Goal: Answer question/provide support

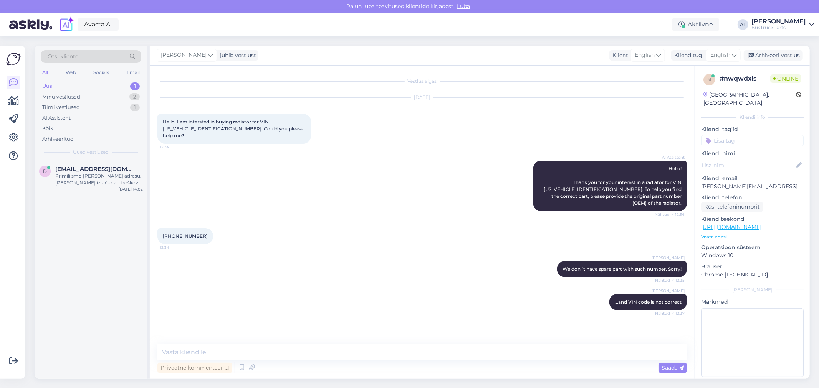
click at [71, 89] on div "Uus 1" at bounding box center [91, 86] width 101 height 11
click at [77, 167] on span "[EMAIL_ADDRESS][DOMAIN_NAME]" at bounding box center [95, 169] width 80 height 7
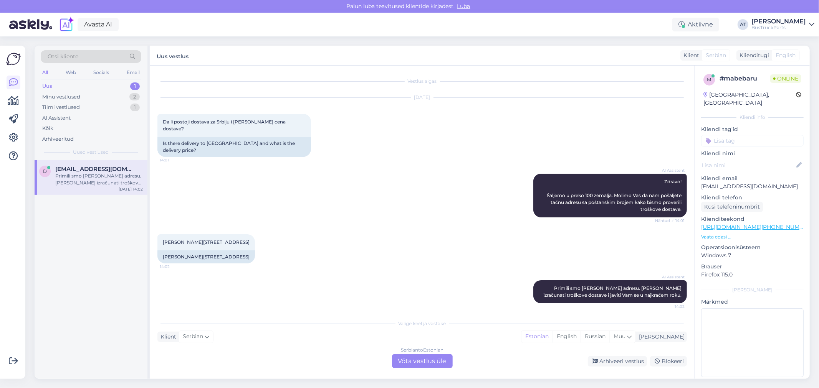
click at [717, 234] on p "Vaata edasi ..." at bounding box center [752, 237] width 102 height 7
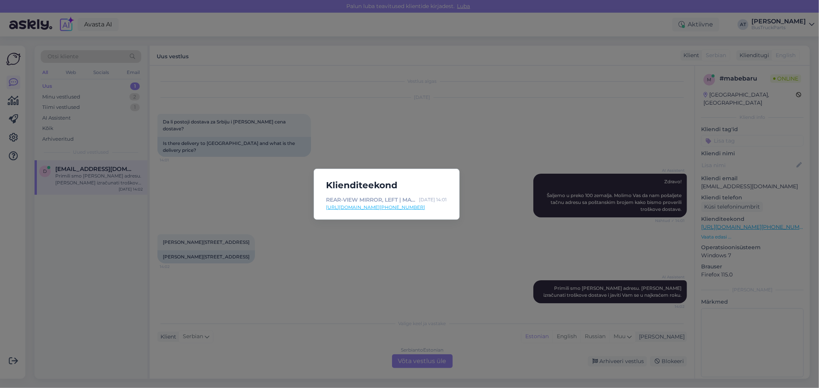
click at [357, 206] on link "[URL][DOMAIN_NAME][PHONE_NUMBER]" at bounding box center [386, 207] width 121 height 7
click at [427, 232] on div "Klienditeekond REAR-VIEW MIRROR, LEFT | MAN LION'S BUS (1991-), 2009, [33637306…" at bounding box center [409, 194] width 819 height 388
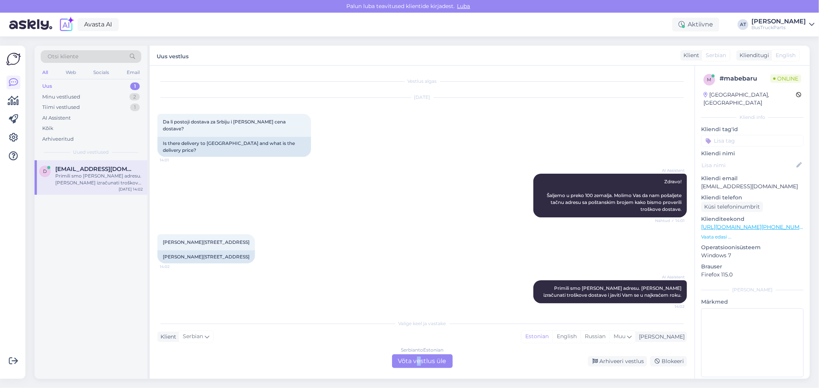
click at [419, 362] on div "Serbian to Estonian Võta vestlus üle" at bounding box center [422, 362] width 61 height 14
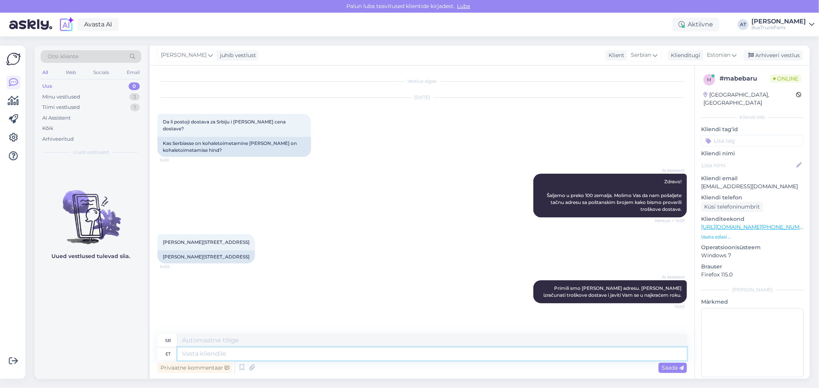
click at [415, 355] on textarea at bounding box center [431, 354] width 509 height 13
type textarea "you a"
type textarea "ти"
type textarea "you are i"
type textarea "ти си"
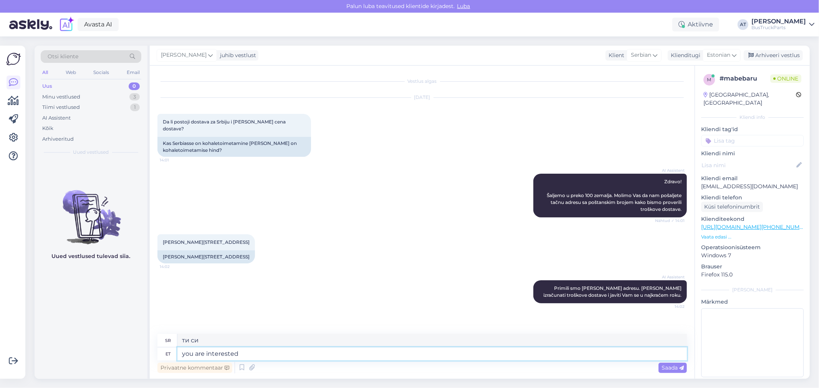
type textarea "you are interested i"
type textarea "заинтересовани сте"
paste textarea "Rear-View Mirror assy, Left MAN"
type textarea "you are interested in Rear-View Mirror assy, Left MAN"
type textarea "занима те"
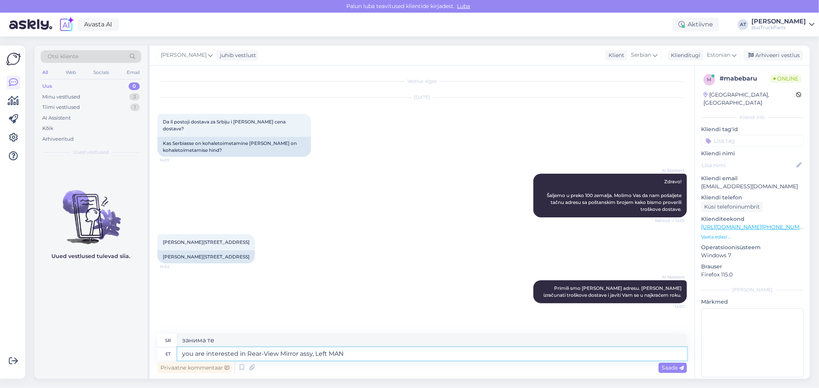
type textarea "you are interested in Rear-View Mirror assy, Left MAN?"
type textarea "Заинтересовани сте за склоп левог ретровизора за МАН?"
click at [344, 354] on textarea "you are interested in Rear-View Mirror assy, Left MAN?" at bounding box center [431, 354] width 509 height 13
paste textarea "33637306001 + 88637316081"
type textarea "you are interested in Rear-View Mirror assy, Left MAN 33637306001 + 88637316081?"
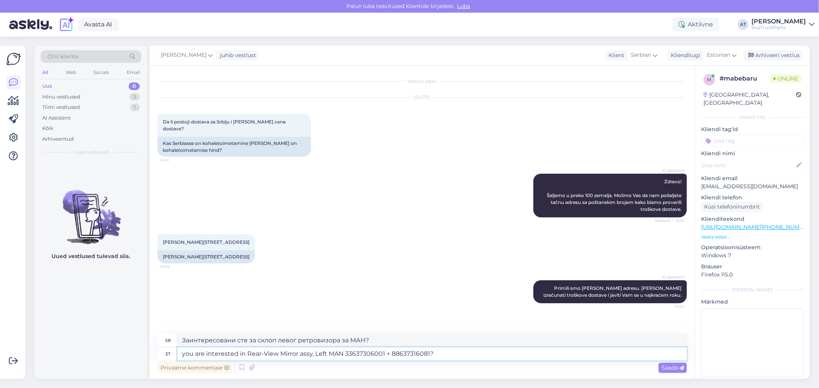
type textarea "Заинтересовани сте за склоп левог ретровизора MAN 33637306001 + 88637316081?"
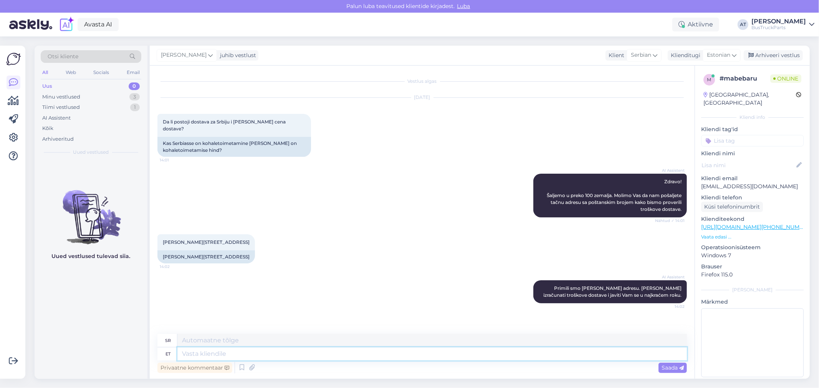
scroll to position [37, 0]
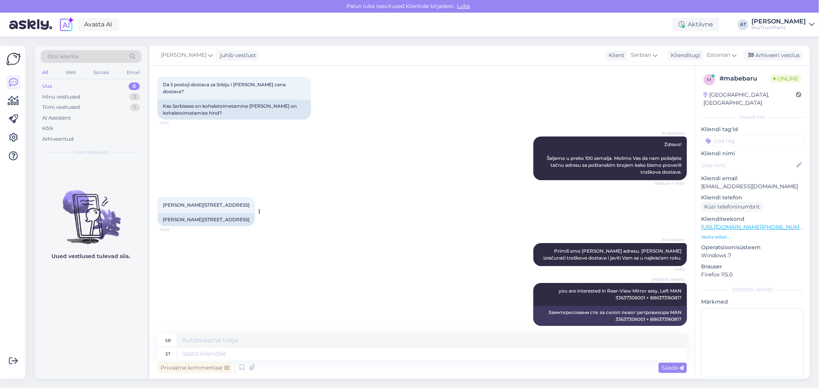
drag, startPoint x: 163, startPoint y: 195, endPoint x: 266, endPoint y: 201, distance: 103.5
click at [255, 201] on div "[PERSON_NAME][STREET_ADDRESS] 14:02" at bounding box center [205, 205] width 97 height 16
copy span "[PERSON_NAME][STREET_ADDRESS]"
click at [110, 97] on div "Minu vestlused 3" at bounding box center [91, 97] width 101 height 11
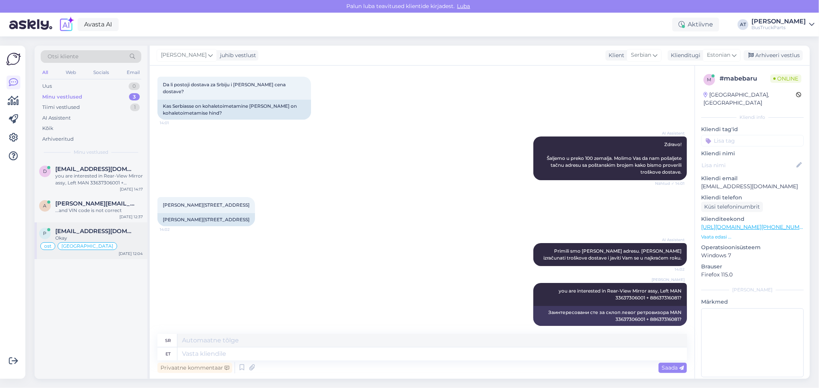
click at [116, 241] on div "Okay" at bounding box center [99, 238] width 88 height 7
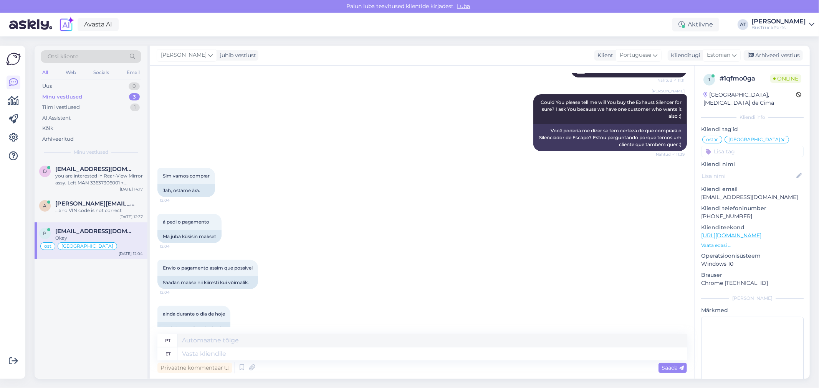
scroll to position [5046, 0]
click at [418, 352] on textarea at bounding box center [431, 354] width 509 height 13
type textarea "We r"
type textarea "Nós"
type textarea "We received th"
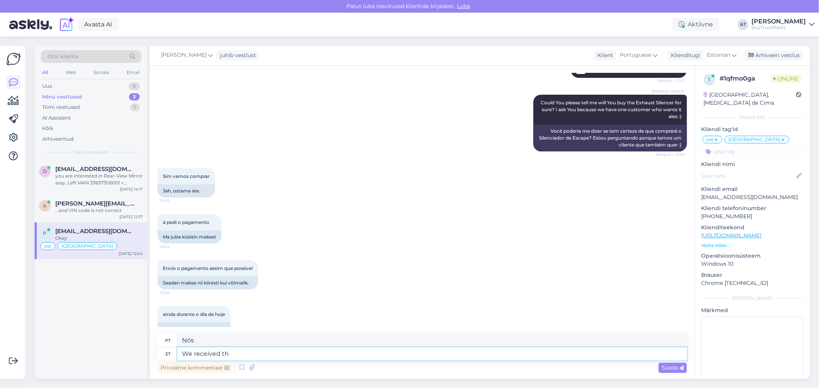
type textarea "Nós recebemos"
type textarea "We received the p"
type textarea "Nós recebemos o"
type textarea "We received the payment. T"
type textarea "Recebemos o pagamento."
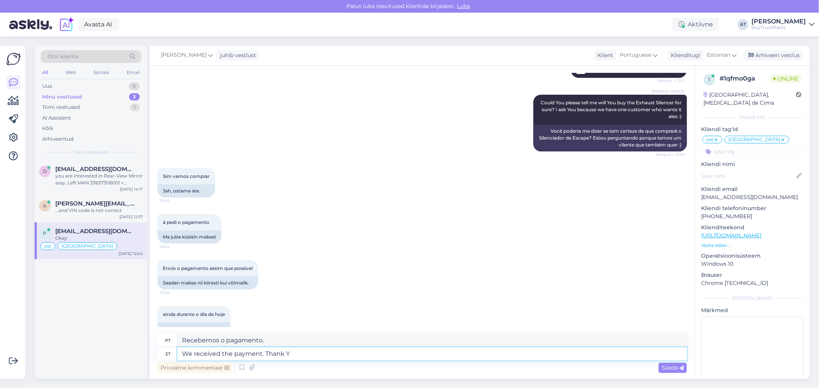
type textarea "We received the payment. Thank [PERSON_NAME]"
type textarea "Recebemos o pagamento. Obrigado."
type textarea "We received the payment. Thank You!"
type textarea "Recebemos o pagamento. Obrigado!"
type textarea "We received the payment. Thank You! I wi"
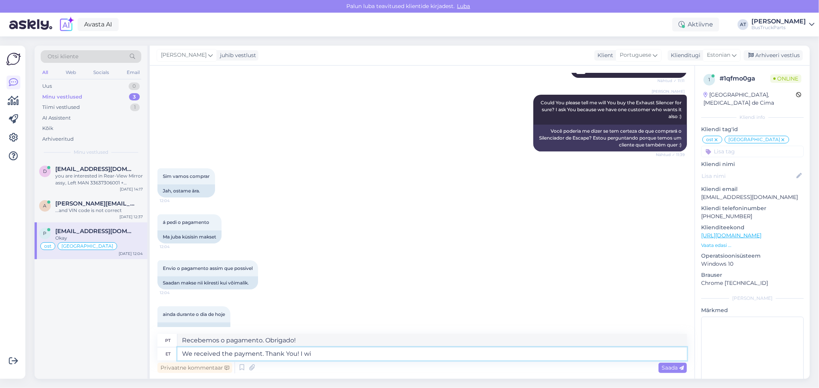
type textarea "Recebemos o pagamento. Obrigado! Eu"
type textarea "We received the payment. Thank You! I will se"
type textarea "Recebemos o pagamento. Obrigado! Eu vou"
type textarea "We received the payment. Thank You! I will send"
type textarea "Recebemos o pagamento. Obrigado! Enviarei"
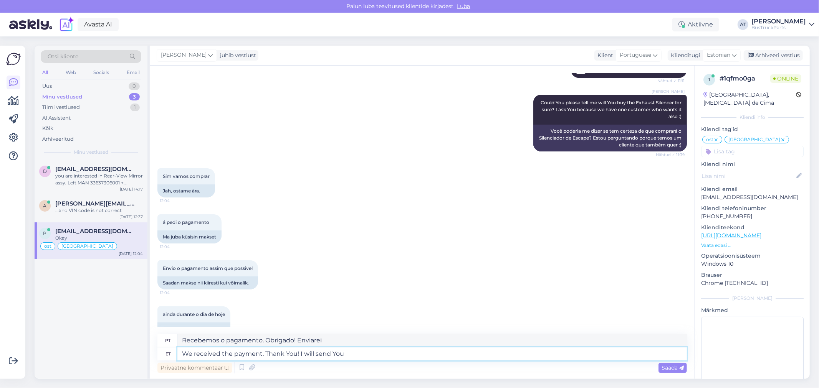
type textarea "We received the payment. Thank You! I will send You t"
type textarea "Recebemos o pagamento. Obrigado! Enviarei para você"
type textarea "We received the payment. Thank You! I will send You tracking nu"
type textarea "Recebemos o pagamento. Obrigado! Enviarei o rastreamento."
type textarea "We received the payment. Thank You! I will send You tracking number soon"
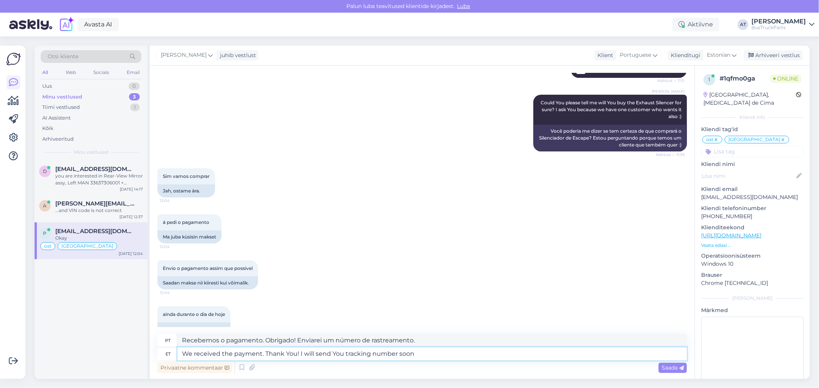
type textarea "Recebemos o pagamento. Obrigado! Enviarei o código de rastreamento em breve."
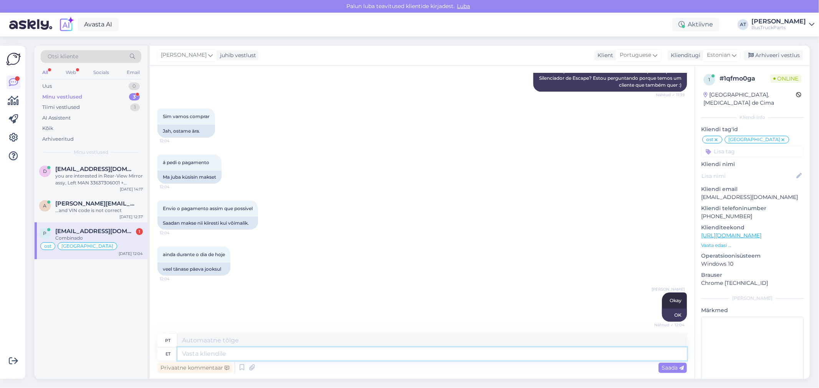
scroll to position [5322, 0]
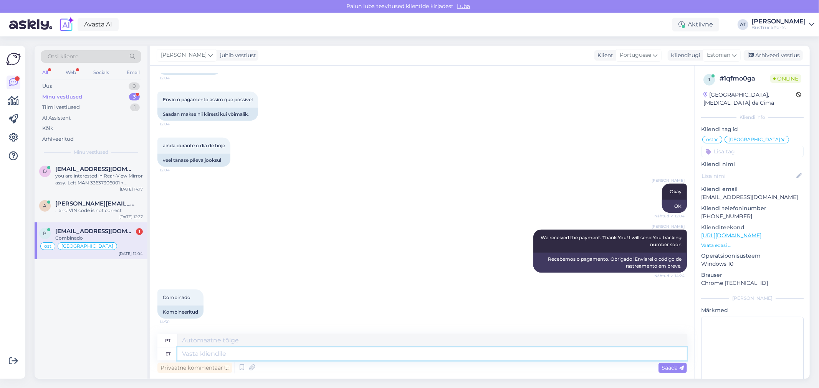
click at [367, 356] on textarea at bounding box center [431, 354] width 509 height 13
click at [208, 304] on icon at bounding box center [208, 304] width 2 height 5
click at [255, 283] on link "Näita English tõlget" at bounding box center [239, 283] width 67 height 10
click at [113, 208] on div "...and VIN code is not correct" at bounding box center [99, 210] width 88 height 7
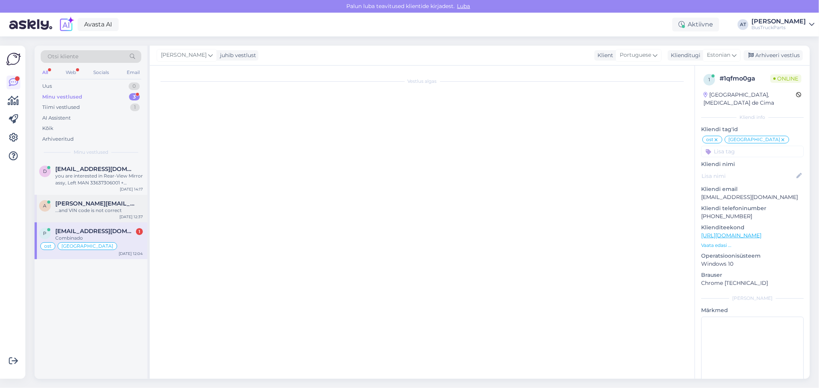
scroll to position [0, 0]
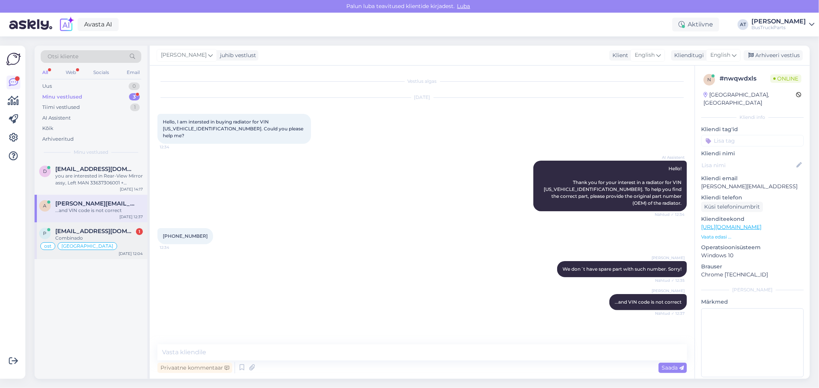
click at [117, 246] on div "ost [GEOGRAPHIC_DATA]" at bounding box center [91, 246] width 104 height 9
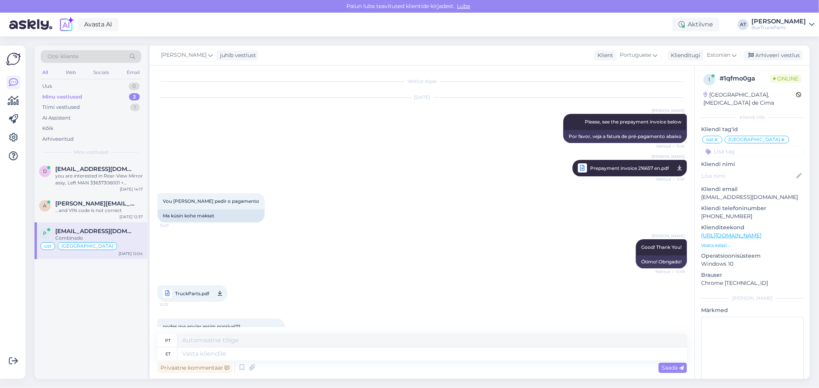
scroll to position [5215, 0]
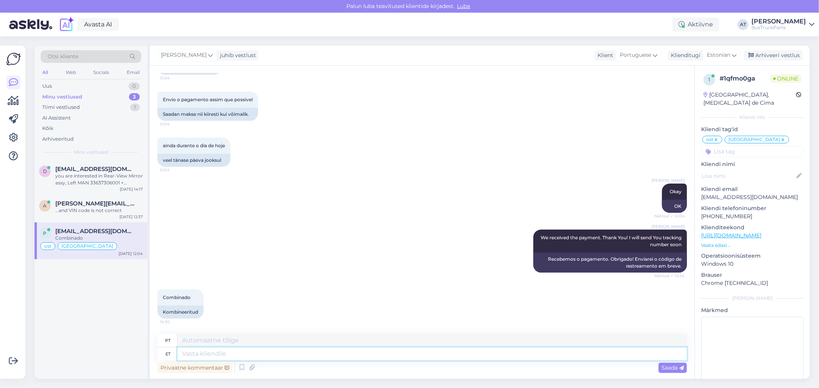
click at [234, 354] on textarea at bounding box center [431, 354] width 509 height 13
type textarea "Sorry?"
type textarea "Desculpe?"
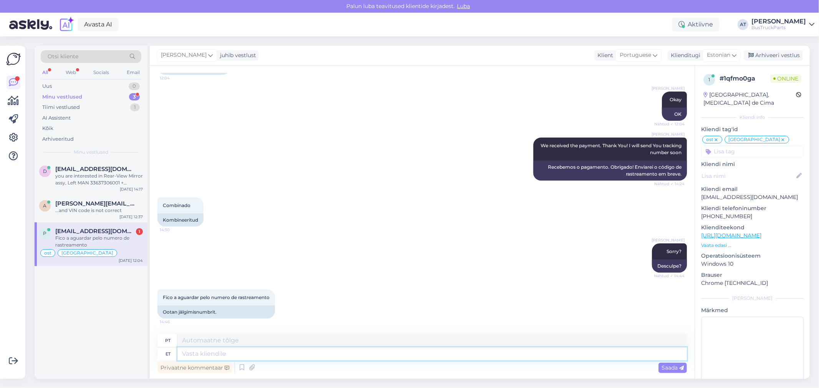
scroll to position [5307, 0]
click at [289, 353] on textarea at bounding box center [431, 354] width 509 height 13
paste textarea "Ace Logistics ref: 2404902"
type textarea "Ace Logistics ref: 2404902"
click at [225, 352] on textarea "Ace Logistics ref: 2404902" at bounding box center [431, 354] width 509 height 13
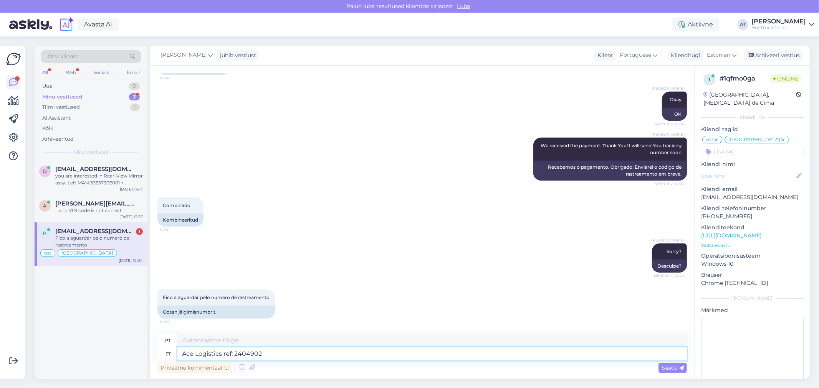
click at [225, 352] on textarea "Ace Logistics ref: 2404902" at bounding box center [431, 354] width 509 height 13
type textarea "Referência da Ace Logistics: 2404902"
type textarea "Ace Logistics tracking number: 2404902"
type textarea "Número de rastreamento da Ace Logistics: 2404902"
type textarea "Ace Logistics tracking number: 2404902"
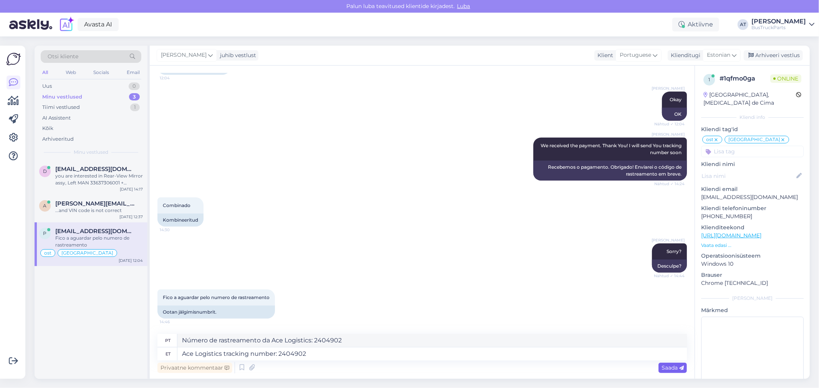
click at [677, 371] on div "Saada" at bounding box center [672, 368] width 28 height 10
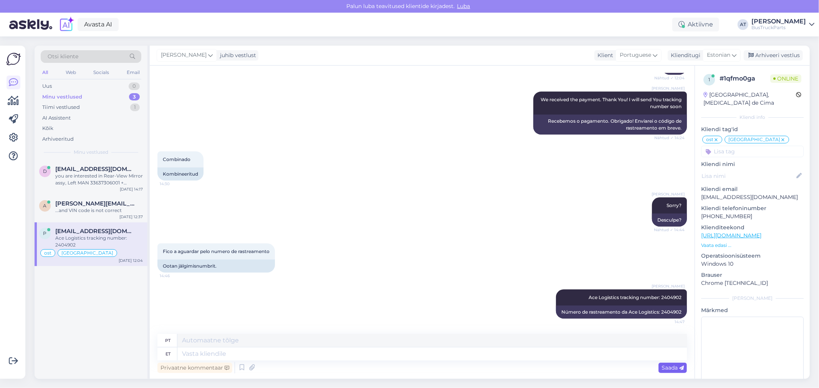
scroll to position [5353, 0]
click at [254, 367] on icon at bounding box center [251, 368] width 11 height 12
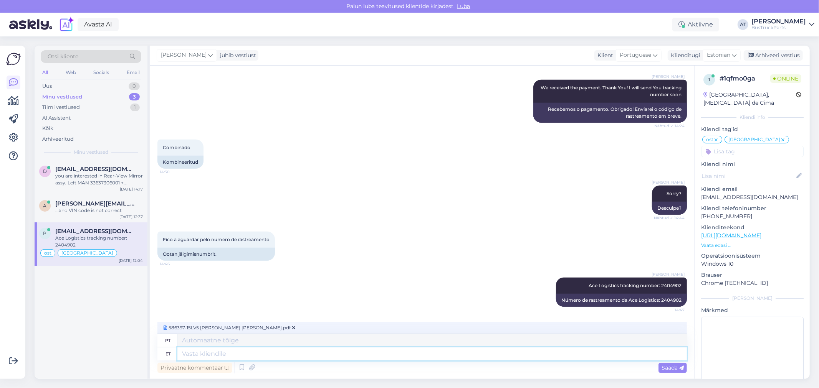
click at [331, 349] on textarea at bounding box center [431, 354] width 509 height 13
type textarea "And i"
type textarea "Presente"
type textarea "And invoice"
type textarea "Dê [PERSON_NAME]"
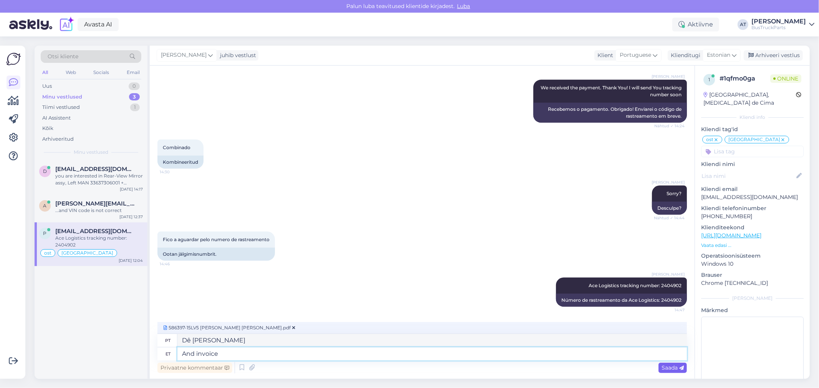
type textarea "And invoice"
click at [665, 363] on div "Saada" at bounding box center [672, 368] width 28 height 10
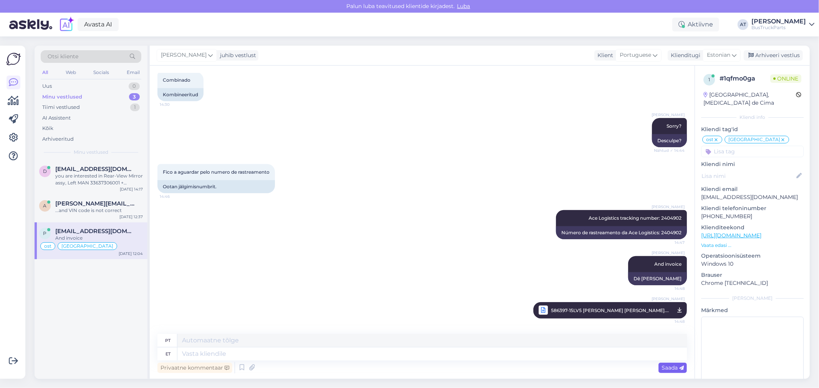
scroll to position [5433, 0]
